Goal: Find specific page/section: Find specific page/section

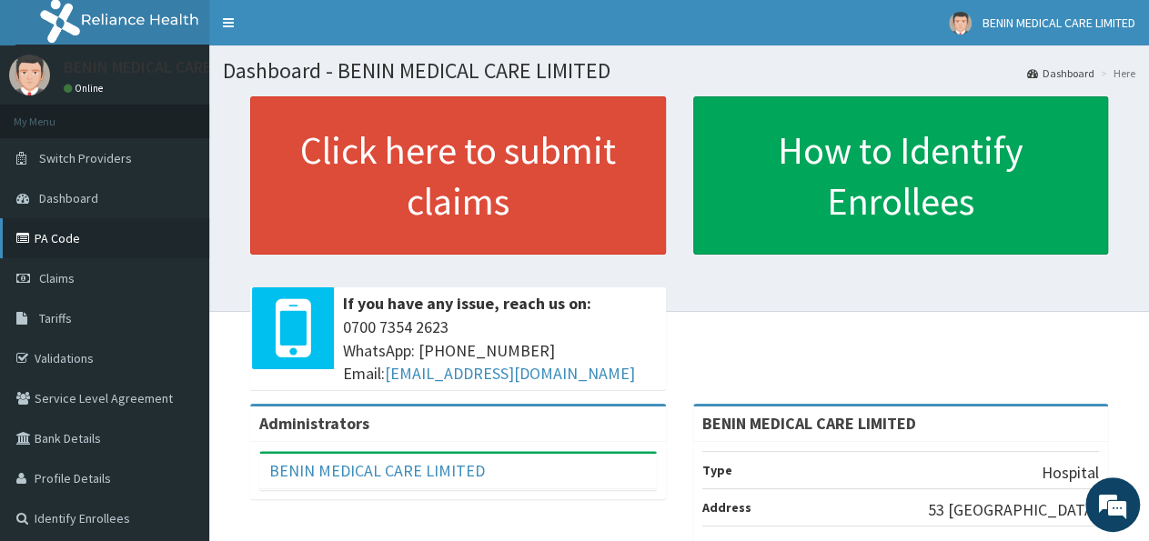
click at [52, 236] on link "PA Code" at bounding box center [104, 238] width 209 height 40
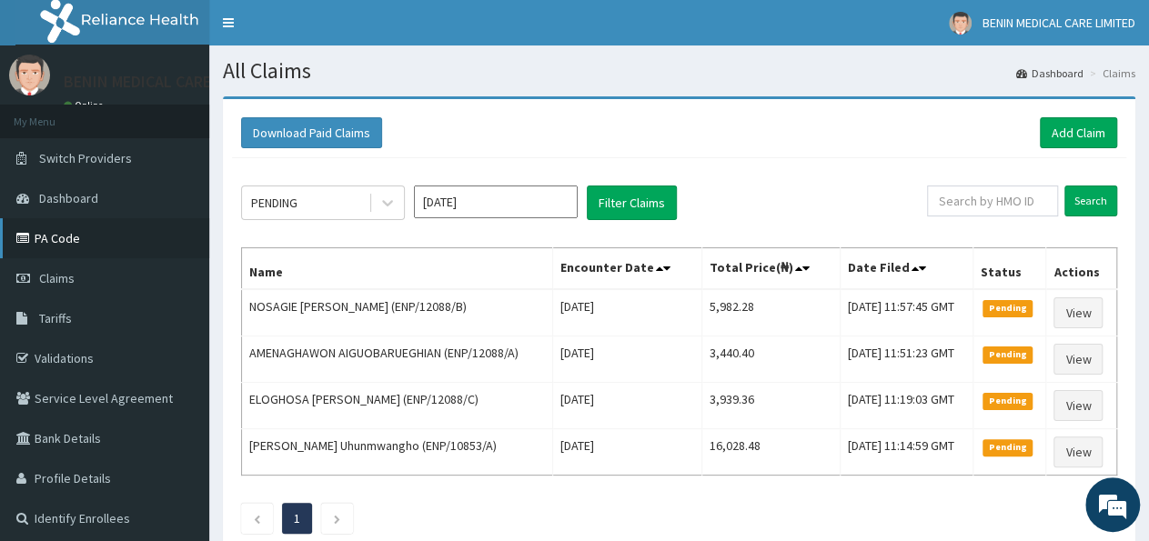
click at [45, 236] on link "PA Code" at bounding box center [104, 238] width 209 height 40
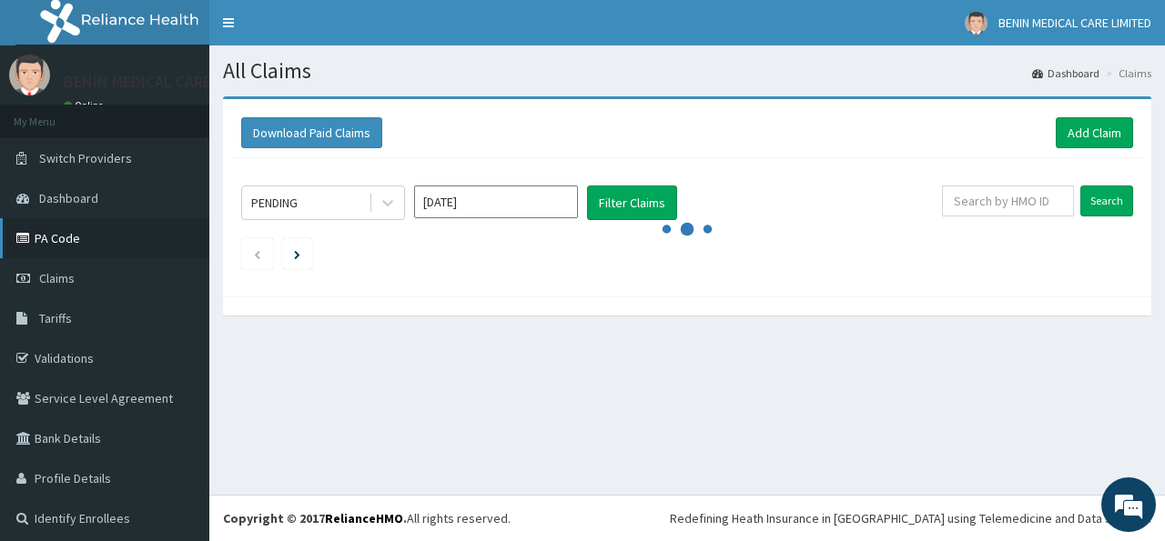
click at [49, 232] on link "PA Code" at bounding box center [104, 238] width 209 height 40
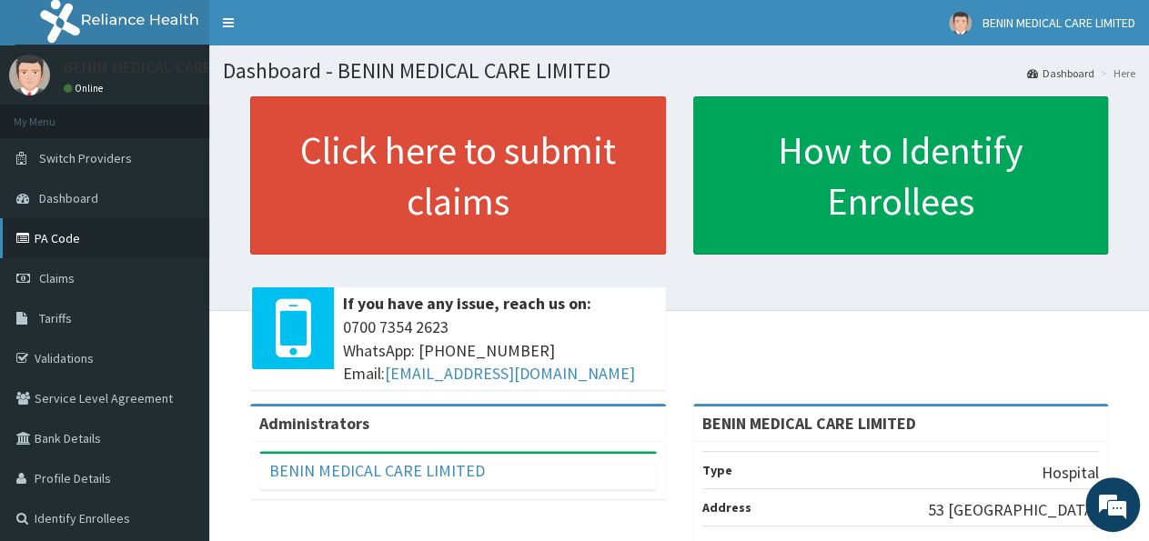
click at [60, 232] on link "PA Code" at bounding box center [104, 238] width 209 height 40
